Goal: Information Seeking & Learning: Learn about a topic

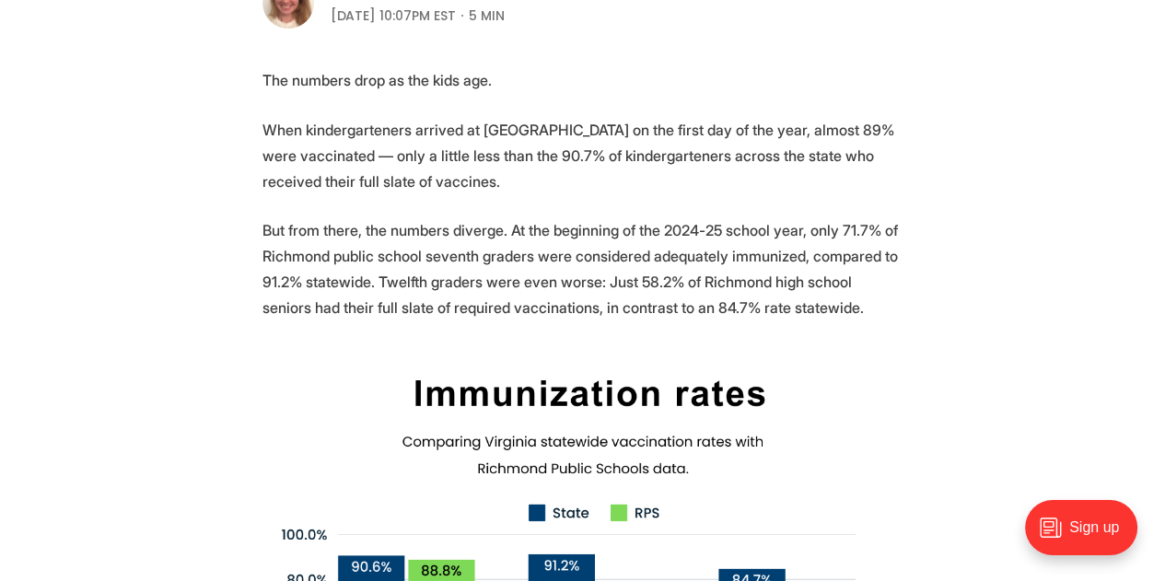
scroll to position [669, 0]
click at [422, 301] on p "But from there, the numbers diverge. At the beginning of the 2024-25 school yea…" at bounding box center [582, 267] width 641 height 103
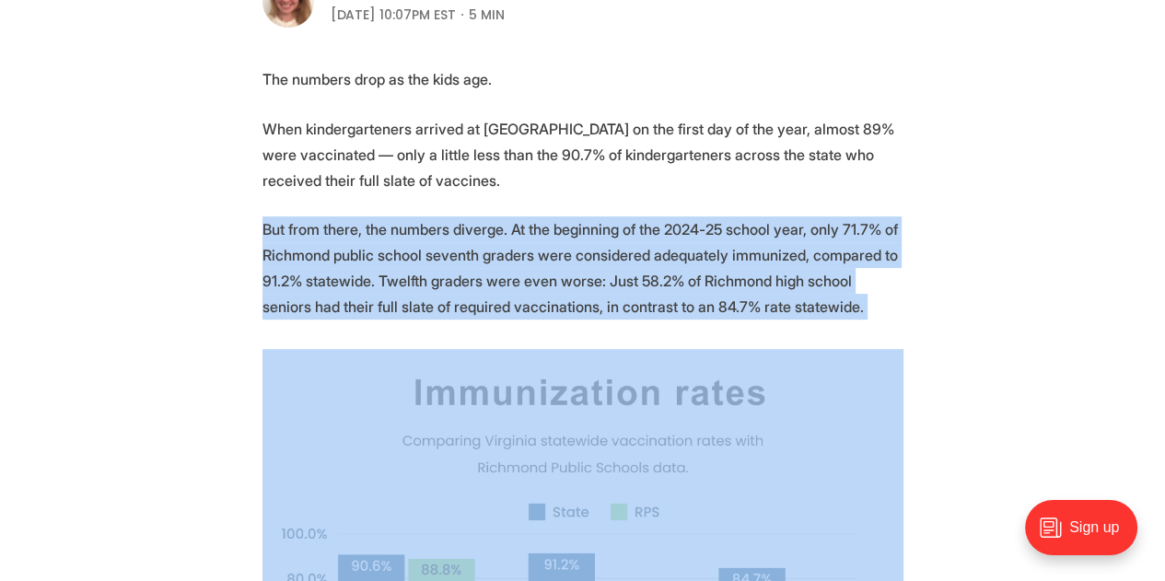
click at [422, 301] on p "But from there, the numbers diverge. At the beginning of the 2024-25 school yea…" at bounding box center [582, 267] width 641 height 103
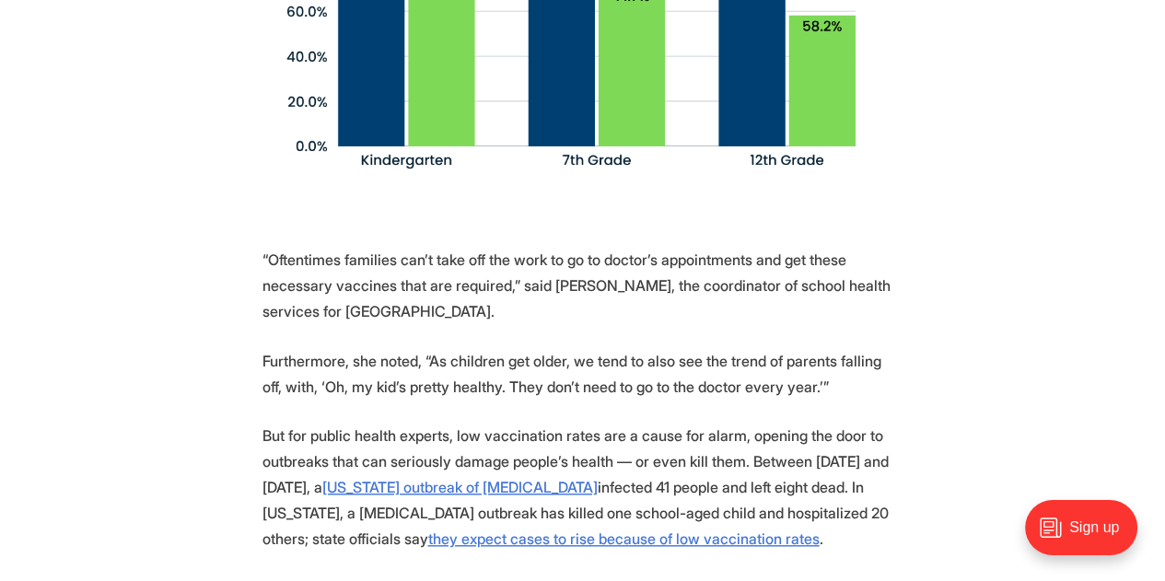
scroll to position [1282, 0]
click at [422, 301] on p "“Oftentimes families can’t take off the work to go to doctor’s appointments and…" at bounding box center [582, 284] width 641 height 77
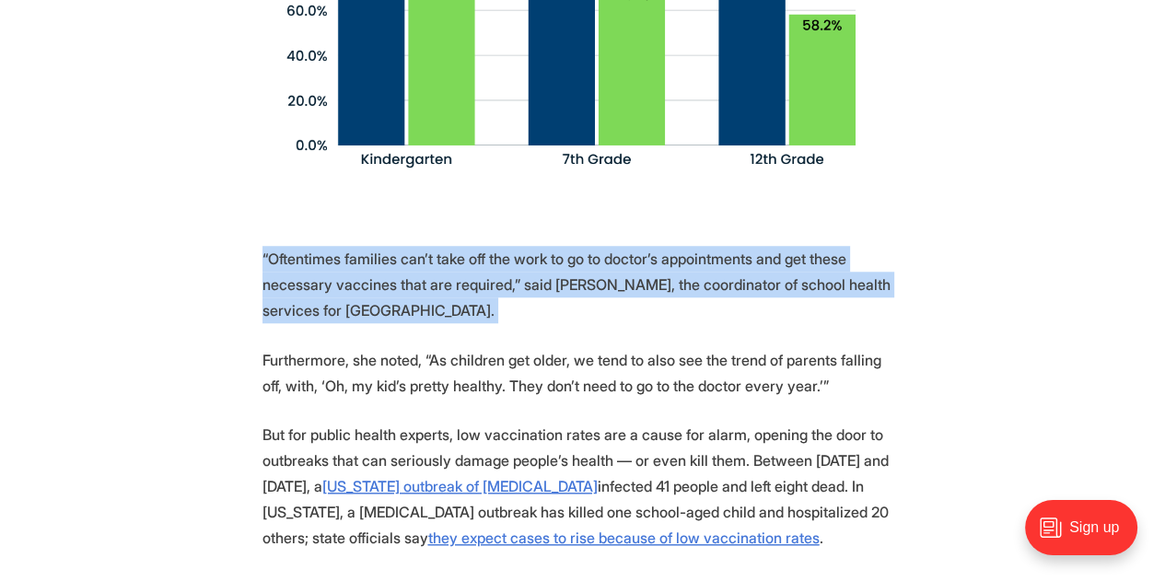
click at [422, 301] on p "“Oftentimes families can’t take off the work to go to doctor’s appointments and…" at bounding box center [582, 284] width 641 height 77
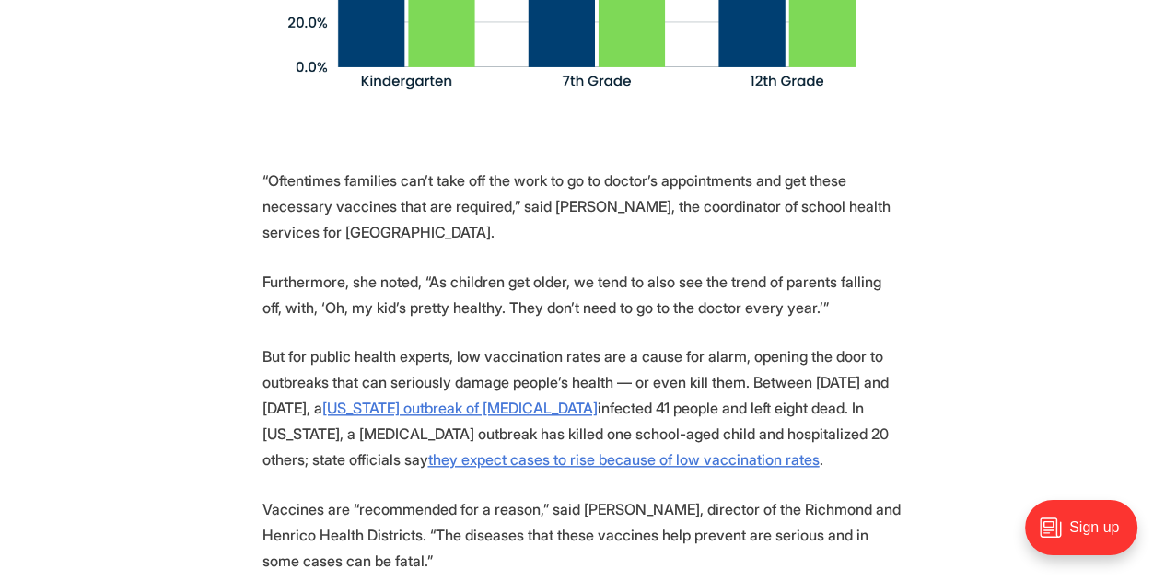
scroll to position [1361, 0]
click at [445, 320] on p "Furthermore, she noted, “As children get older, we tend to also see the trend o…" at bounding box center [582, 294] width 641 height 52
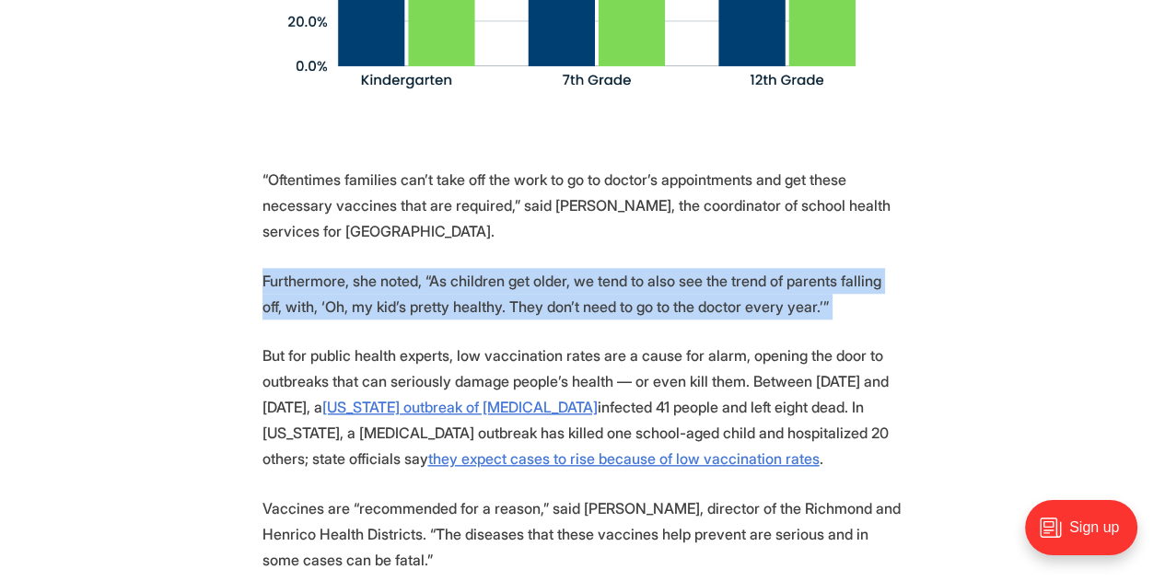
click at [445, 320] on p "Furthermore, she noted, “As children get older, we tend to also see the trend o…" at bounding box center [582, 294] width 641 height 52
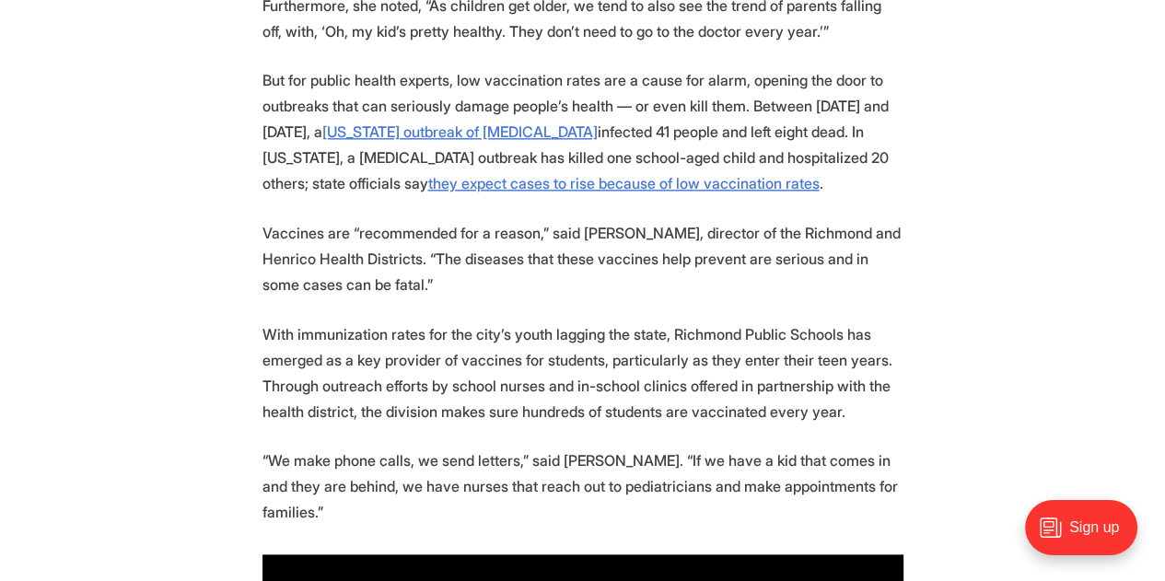
scroll to position [1637, 0]
click at [684, 297] on p "Vaccines are “recommended for a reason,” said [PERSON_NAME], director of the Ri…" at bounding box center [582, 257] width 641 height 77
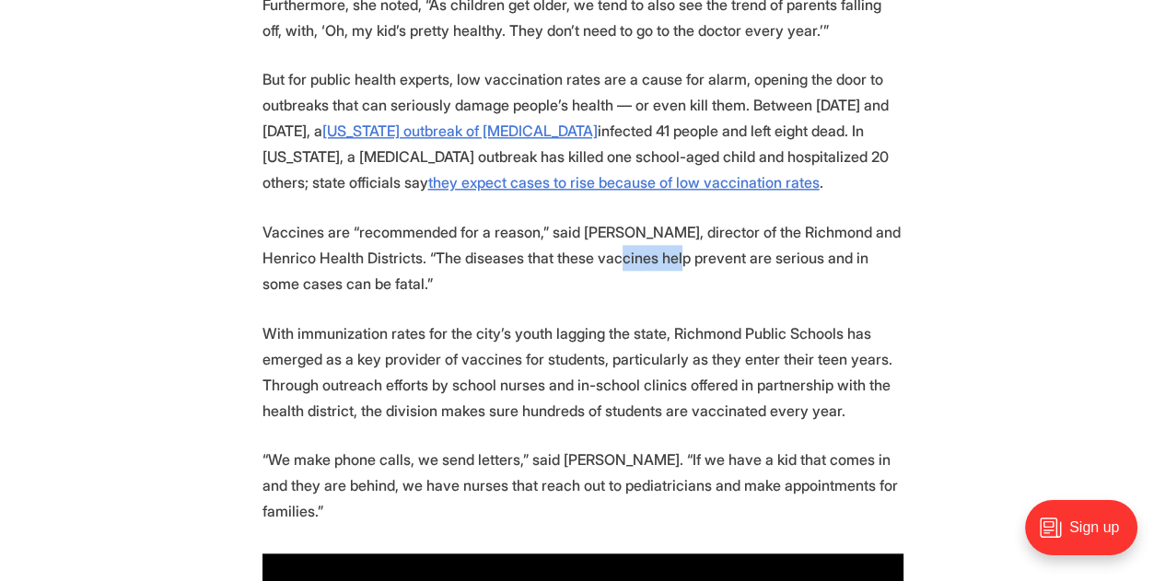
click at [684, 297] on p "Vaccines are “recommended for a reason,” said [PERSON_NAME], director of the Ri…" at bounding box center [582, 257] width 641 height 77
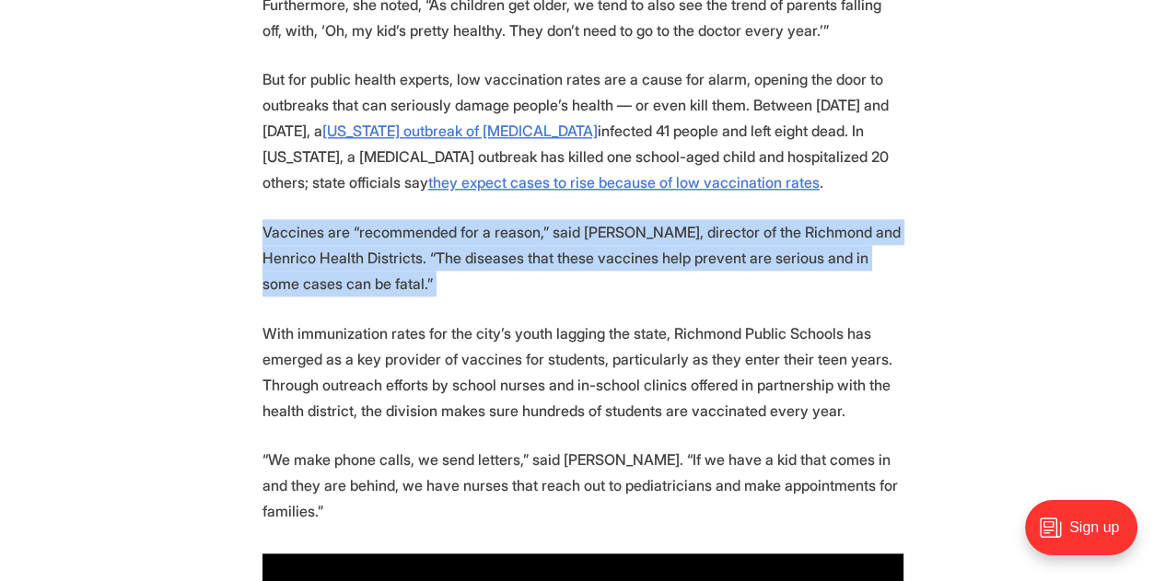
click at [684, 297] on p "Vaccines are “recommended for a reason,” said [PERSON_NAME], director of the Ri…" at bounding box center [582, 257] width 641 height 77
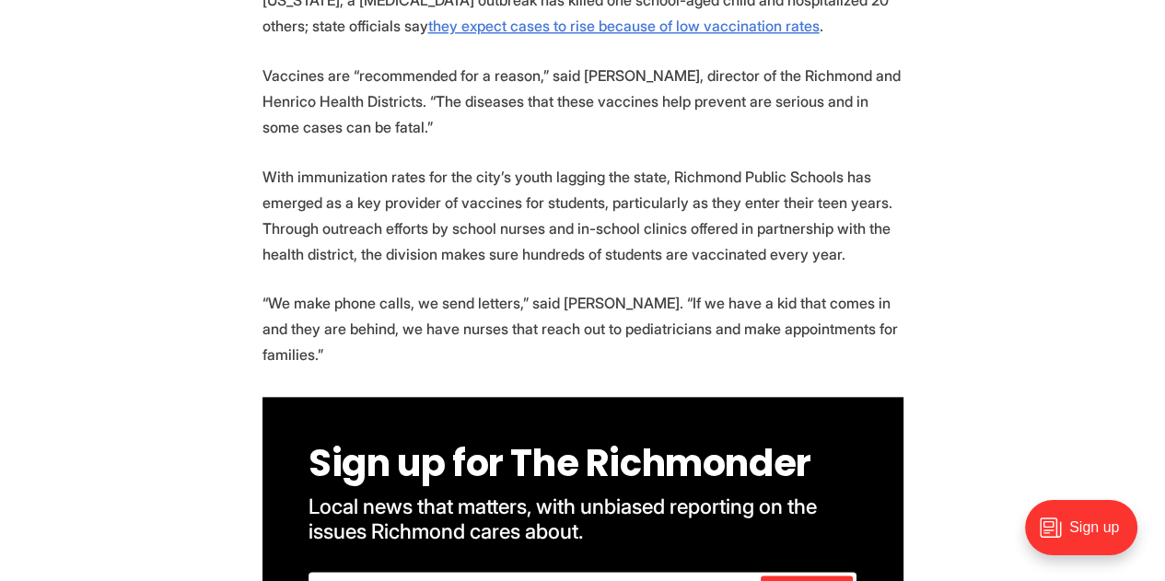
scroll to position [1797, 0]
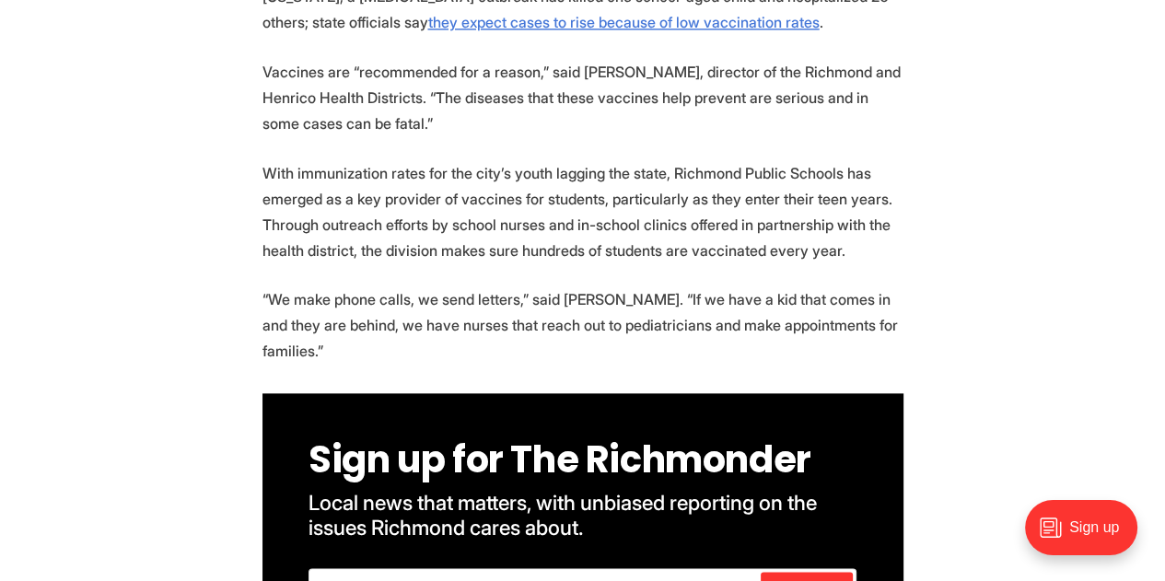
click at [684, 263] on p "With immunization rates for the city’s youth lagging the state, Richmond Public…" at bounding box center [582, 211] width 641 height 103
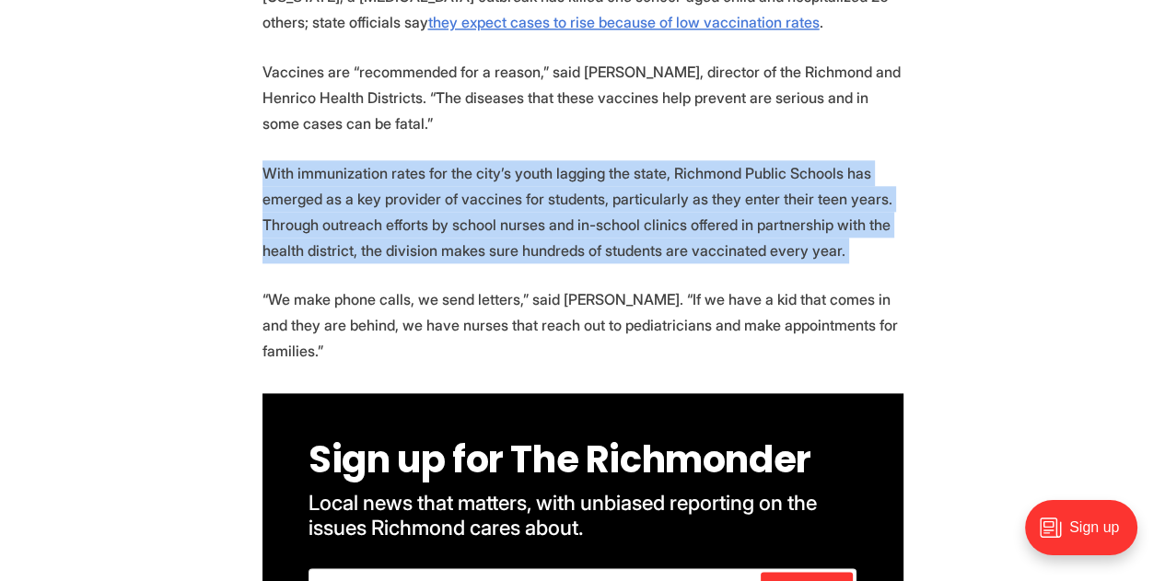
click at [684, 263] on p "With immunization rates for the city’s youth lagging the state, Richmond Public…" at bounding box center [582, 211] width 641 height 103
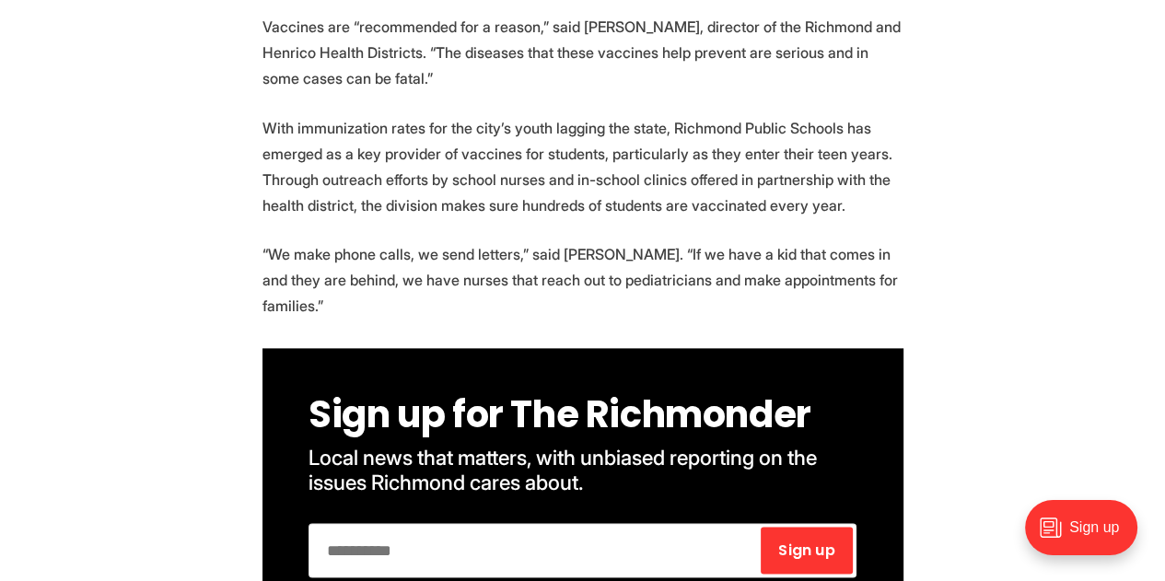
scroll to position [1843, 0]
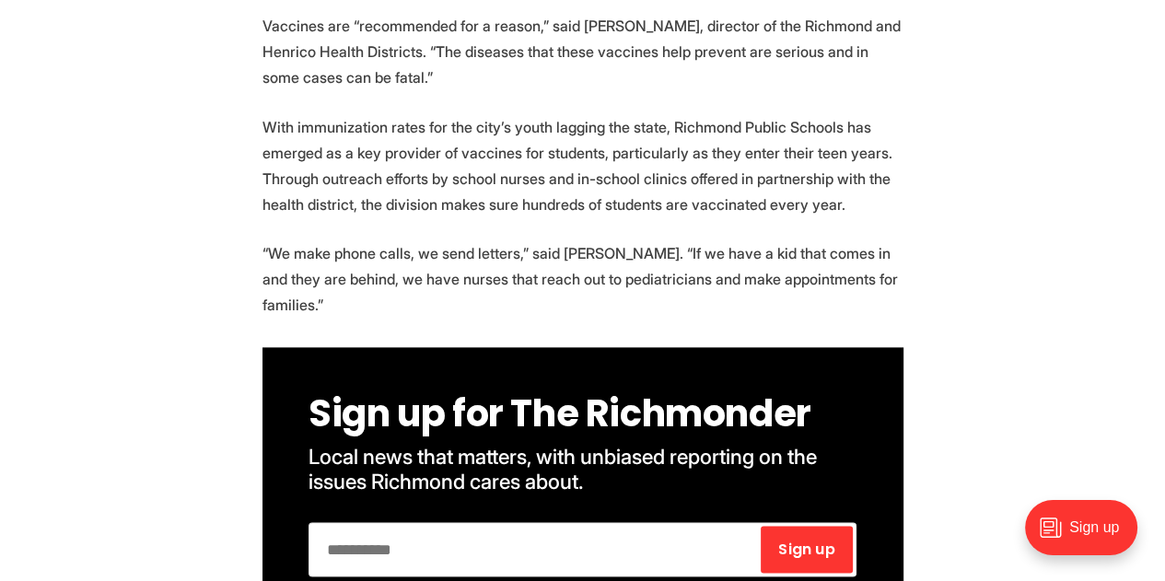
click at [679, 318] on p "“We make phone calls, we send letters,” said [PERSON_NAME]. “If we have a kid t…" at bounding box center [582, 278] width 641 height 77
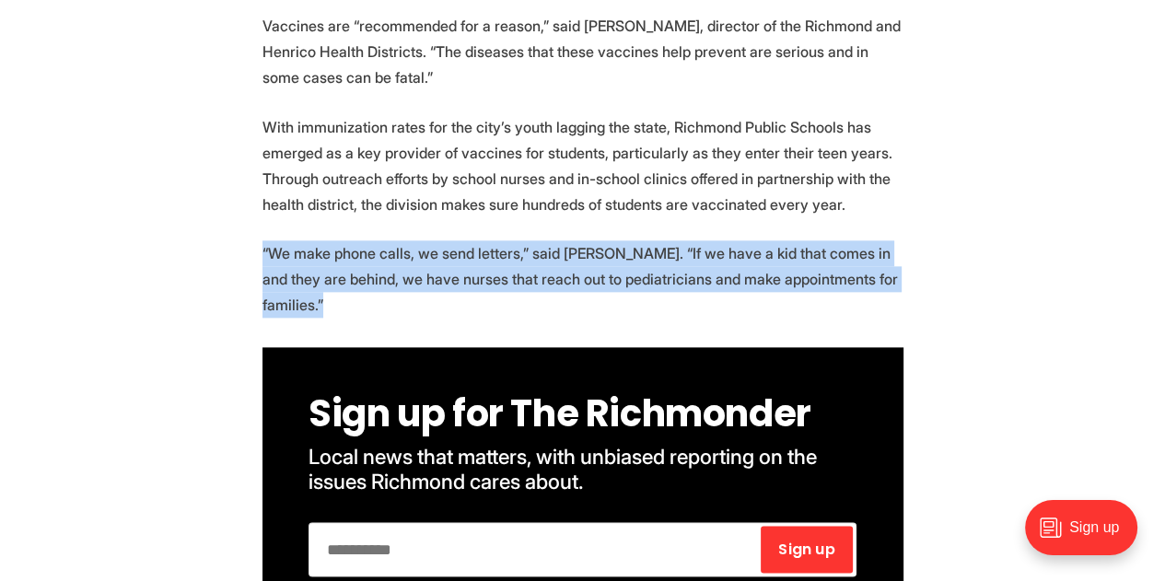
click at [679, 318] on p "“We make phone calls, we send letters,” said [PERSON_NAME]. “If we have a kid t…" at bounding box center [582, 278] width 641 height 77
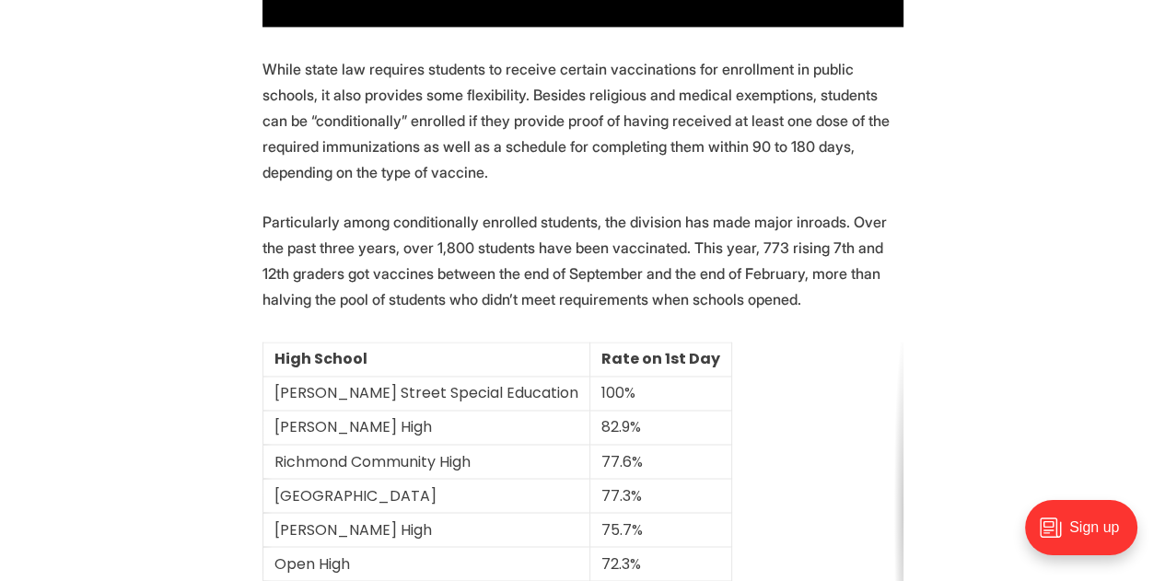
scroll to position [2476, 0]
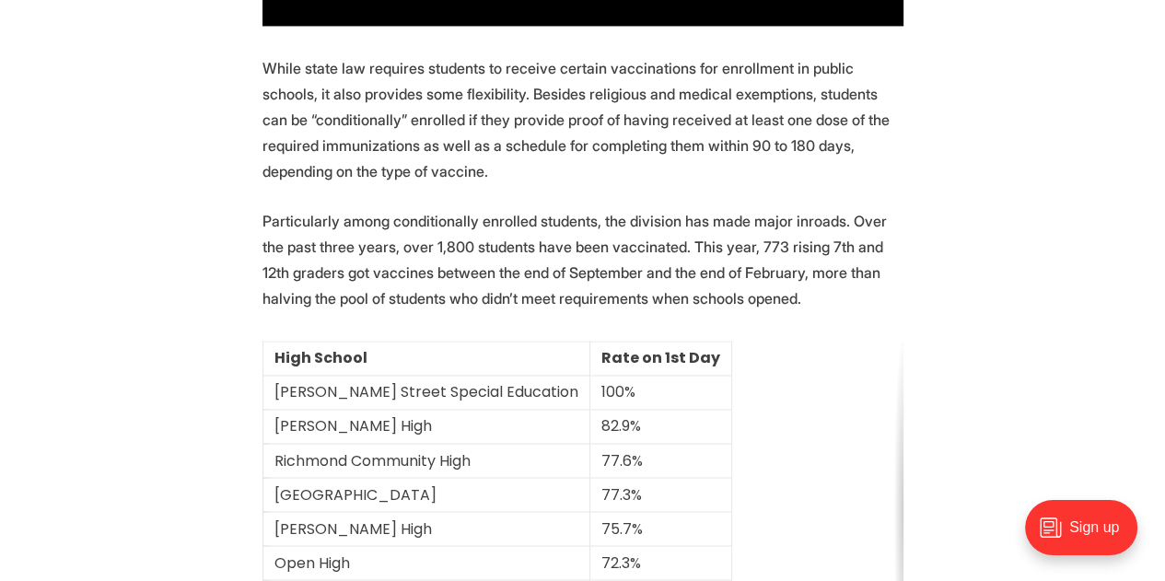
click at [608, 184] on p "While state law requires students to receive certain vaccinations for enrollmen…" at bounding box center [582, 119] width 641 height 129
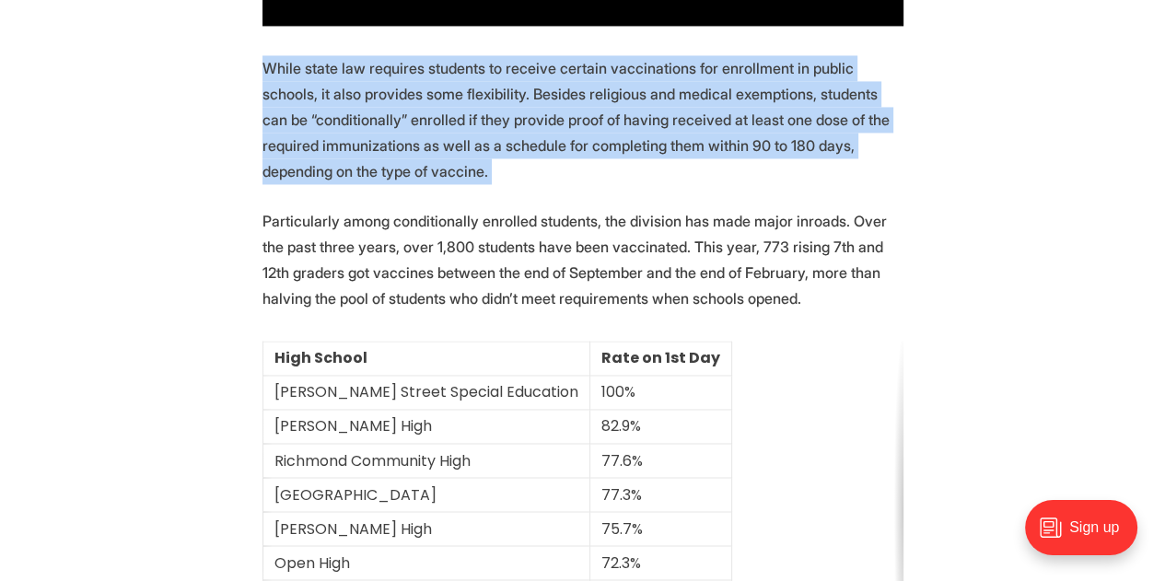
click at [608, 184] on p "While state law requires students to receive certain vaccinations for enrollmen…" at bounding box center [582, 119] width 641 height 129
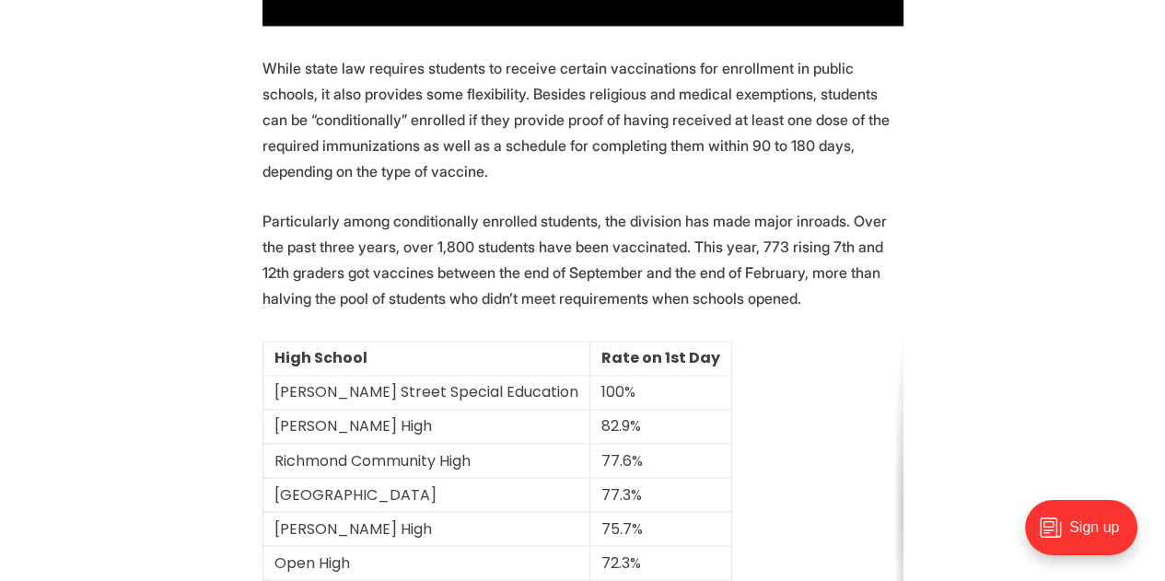
click at [626, 184] on p "While state law requires students to receive certain vaccinations for enrollmen…" at bounding box center [582, 119] width 641 height 129
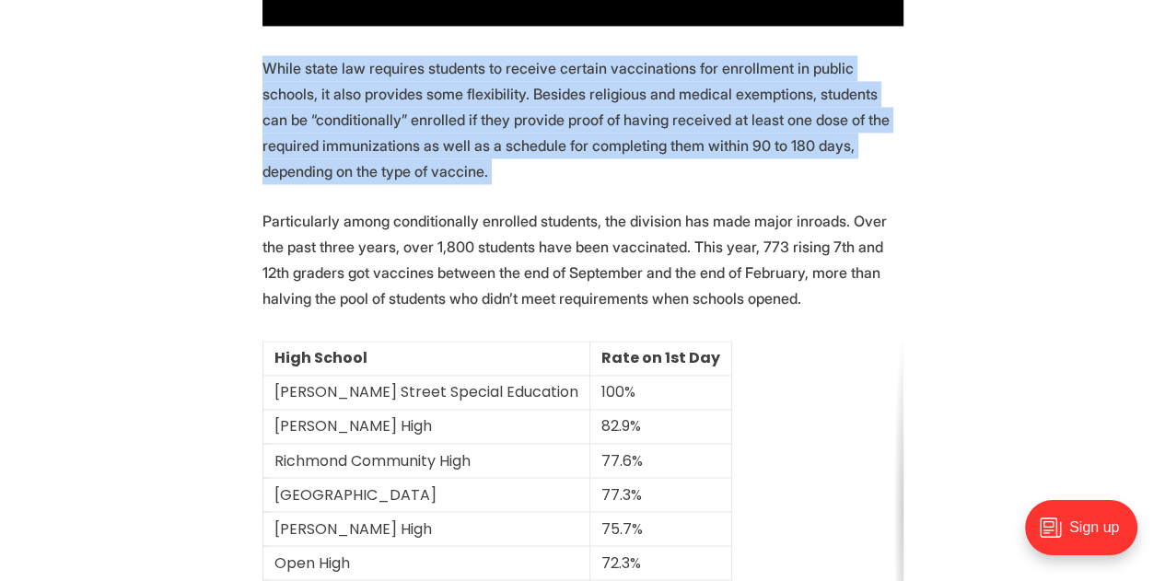
click at [626, 184] on p "While state law requires students to receive certain vaccinations for enrollmen…" at bounding box center [582, 119] width 641 height 129
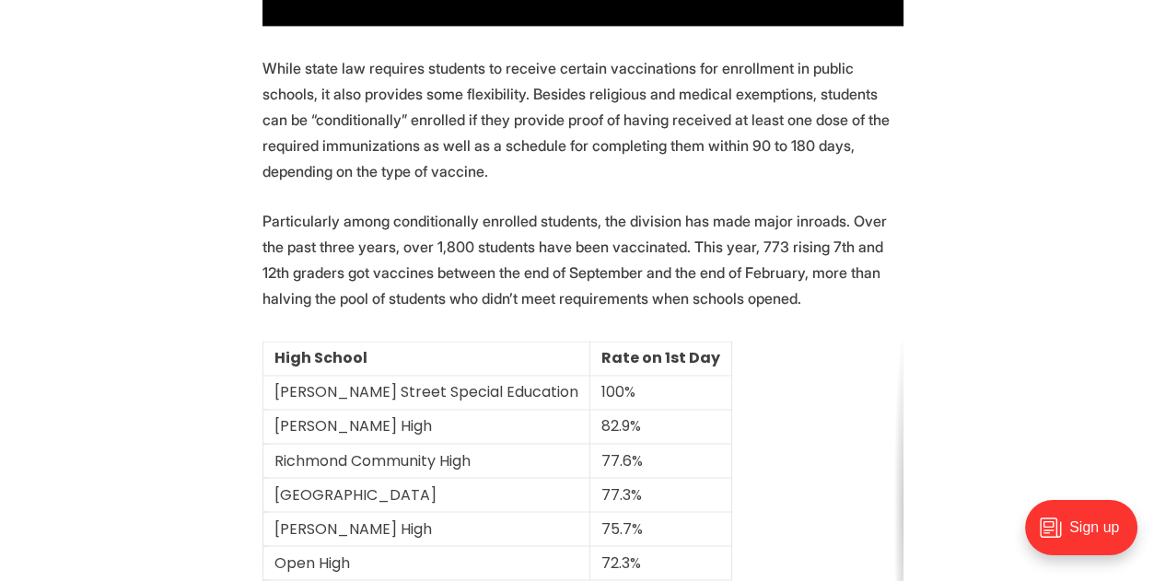
click at [626, 184] on p "While state law requires students to receive certain vaccinations for enrollmen…" at bounding box center [582, 119] width 641 height 129
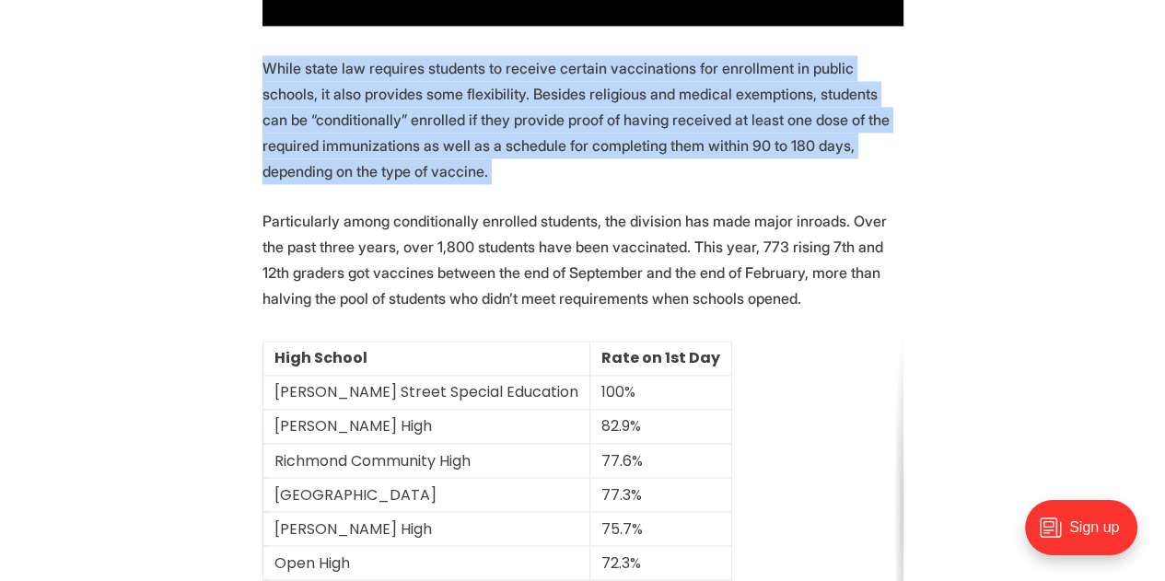
click at [626, 184] on p "While state law requires students to receive certain vaccinations for enrollmen…" at bounding box center [582, 119] width 641 height 129
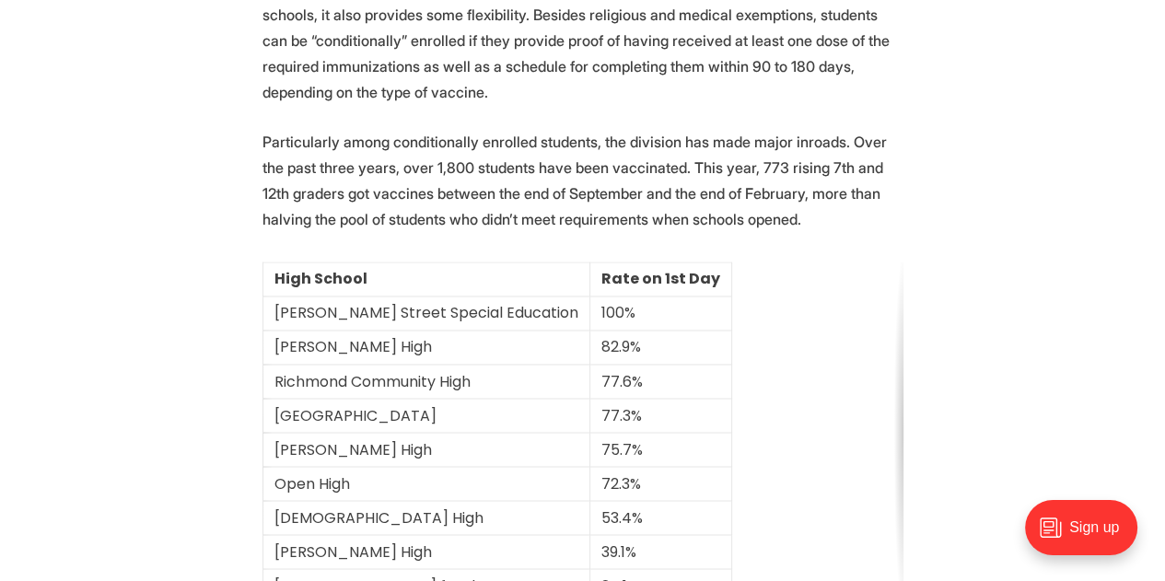
scroll to position [2557, 0]
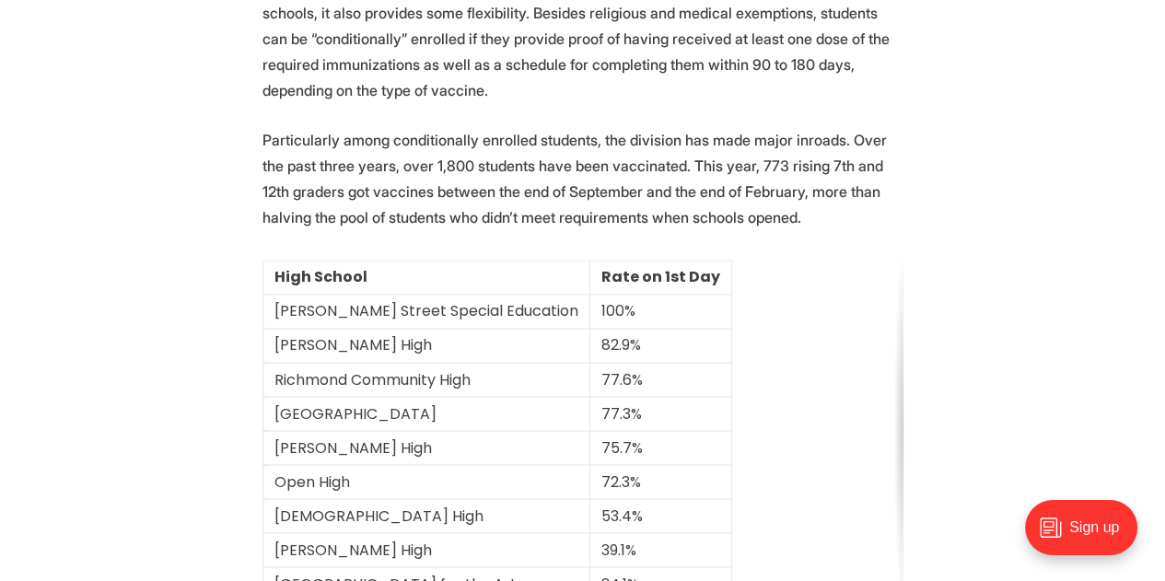
click at [658, 230] on p "Particularly among conditionally enrolled students, the division has made major…" at bounding box center [582, 178] width 641 height 103
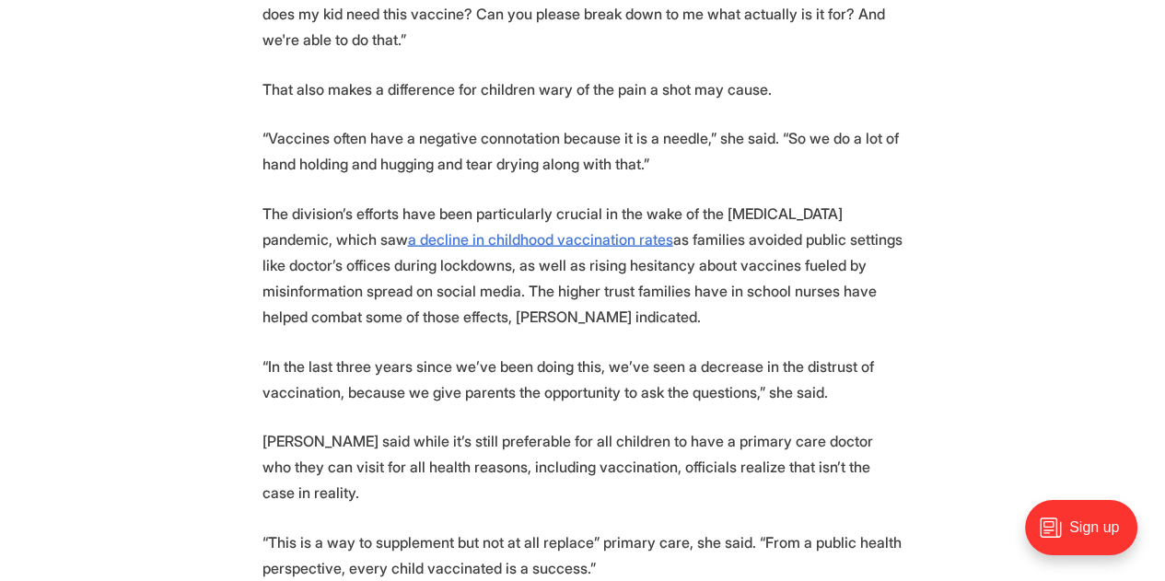
scroll to position [3593, 0]
click at [705, 329] on p "The division’s efforts have been particularly crucial in the wake of the [MEDIC…" at bounding box center [582, 264] width 641 height 129
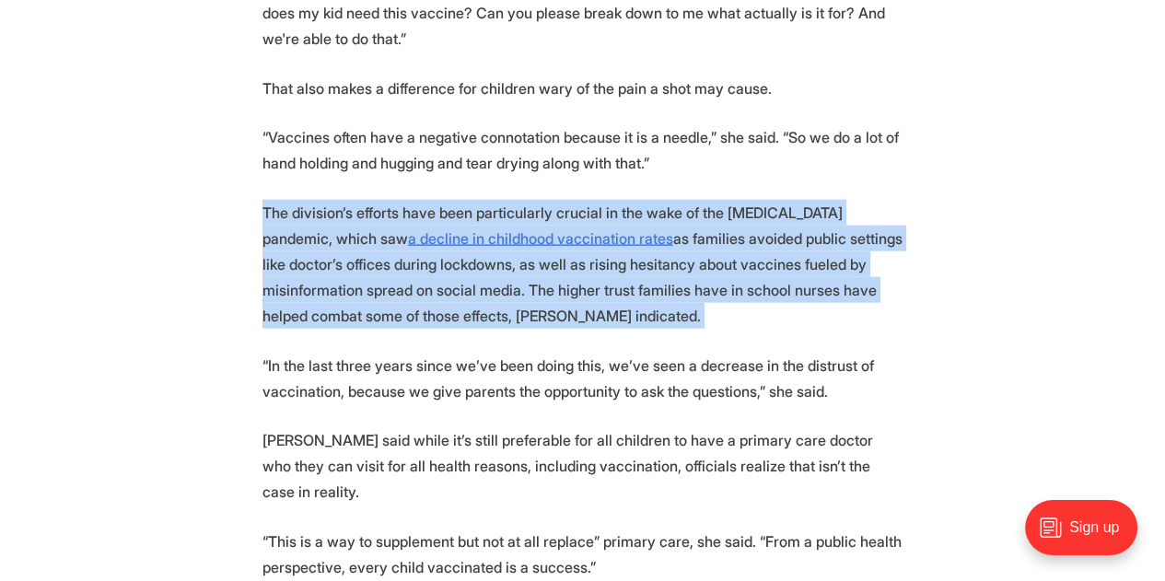
click at [705, 329] on p "The division’s efforts have been particularly crucial in the wake of the [MEDIC…" at bounding box center [582, 264] width 641 height 129
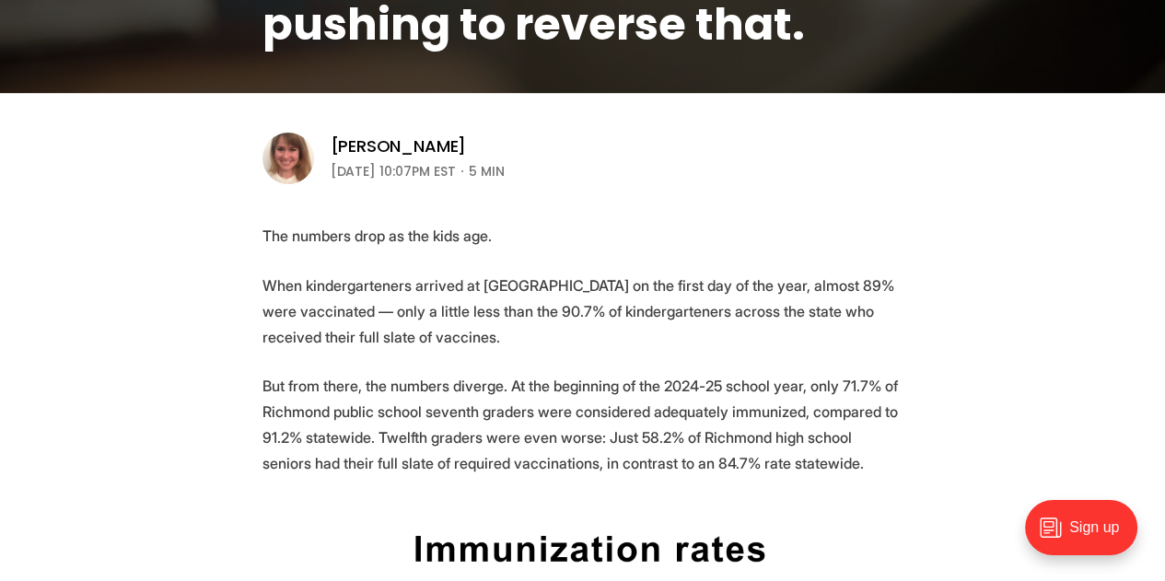
scroll to position [582, 0]
